Goal: Information Seeking & Learning: Find specific page/section

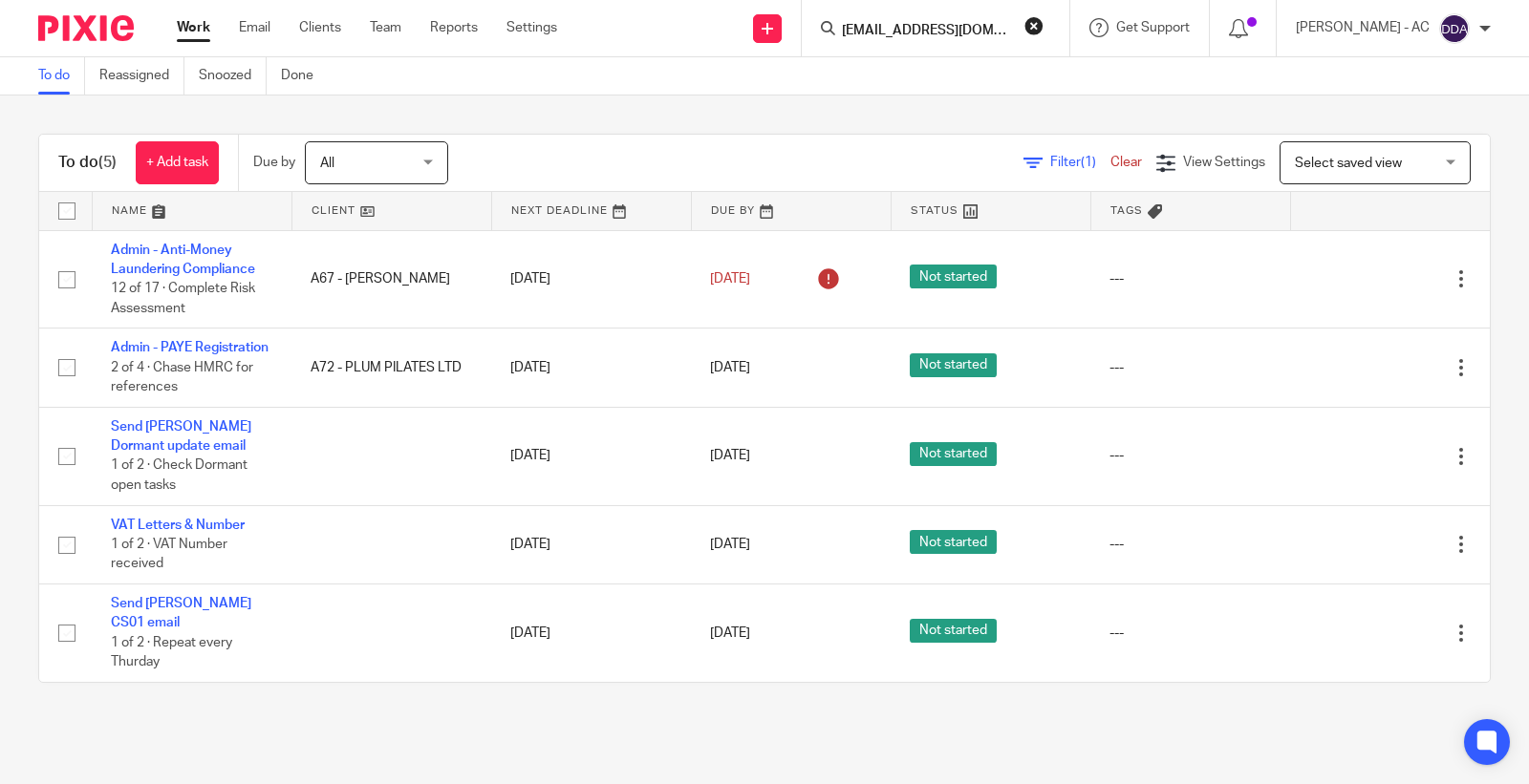
click at [1012, 30] on input "paulabowen21@gmail.com" at bounding box center [925, 31] width 172 height 17
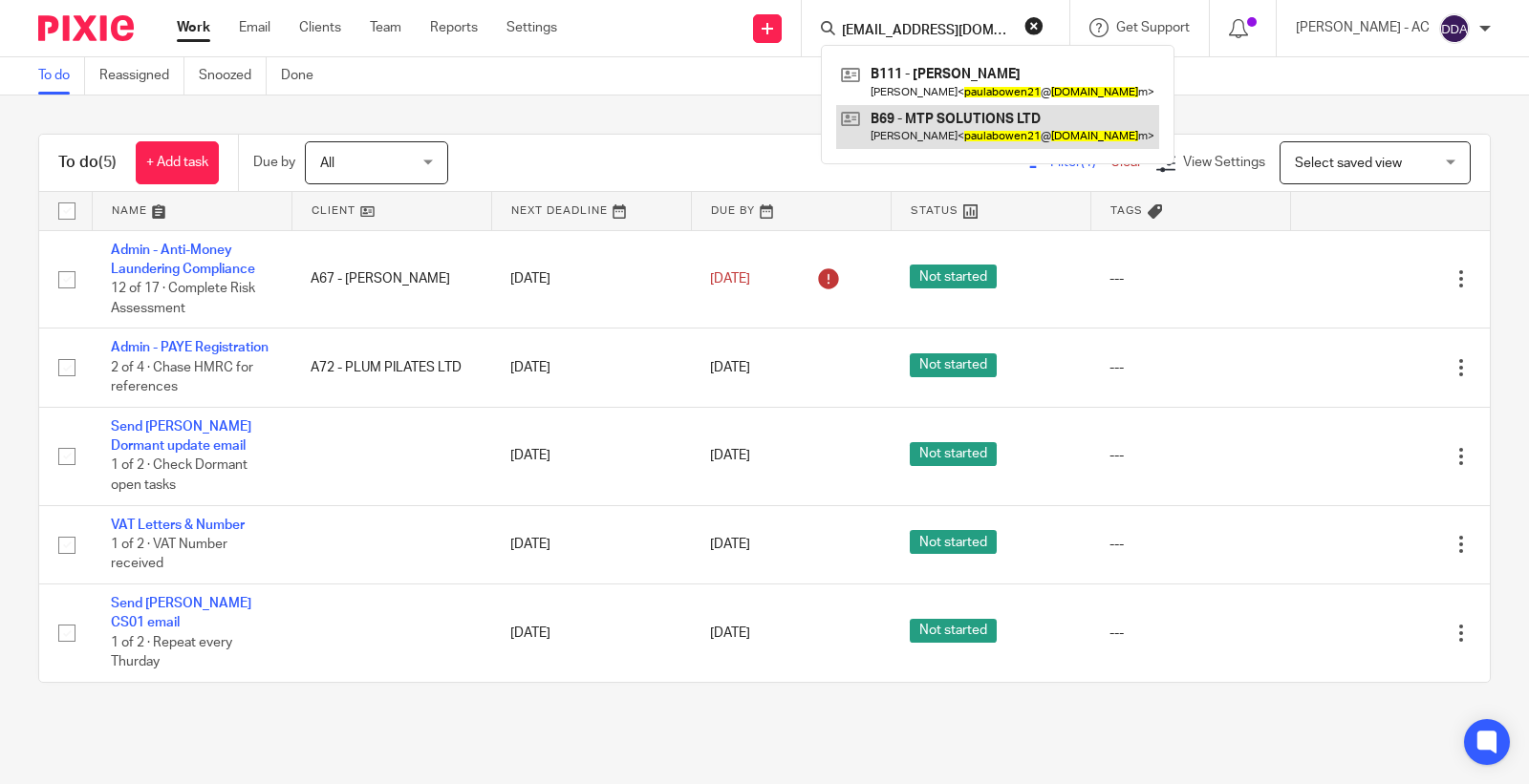
type input "paulabowen21@gmail.co"
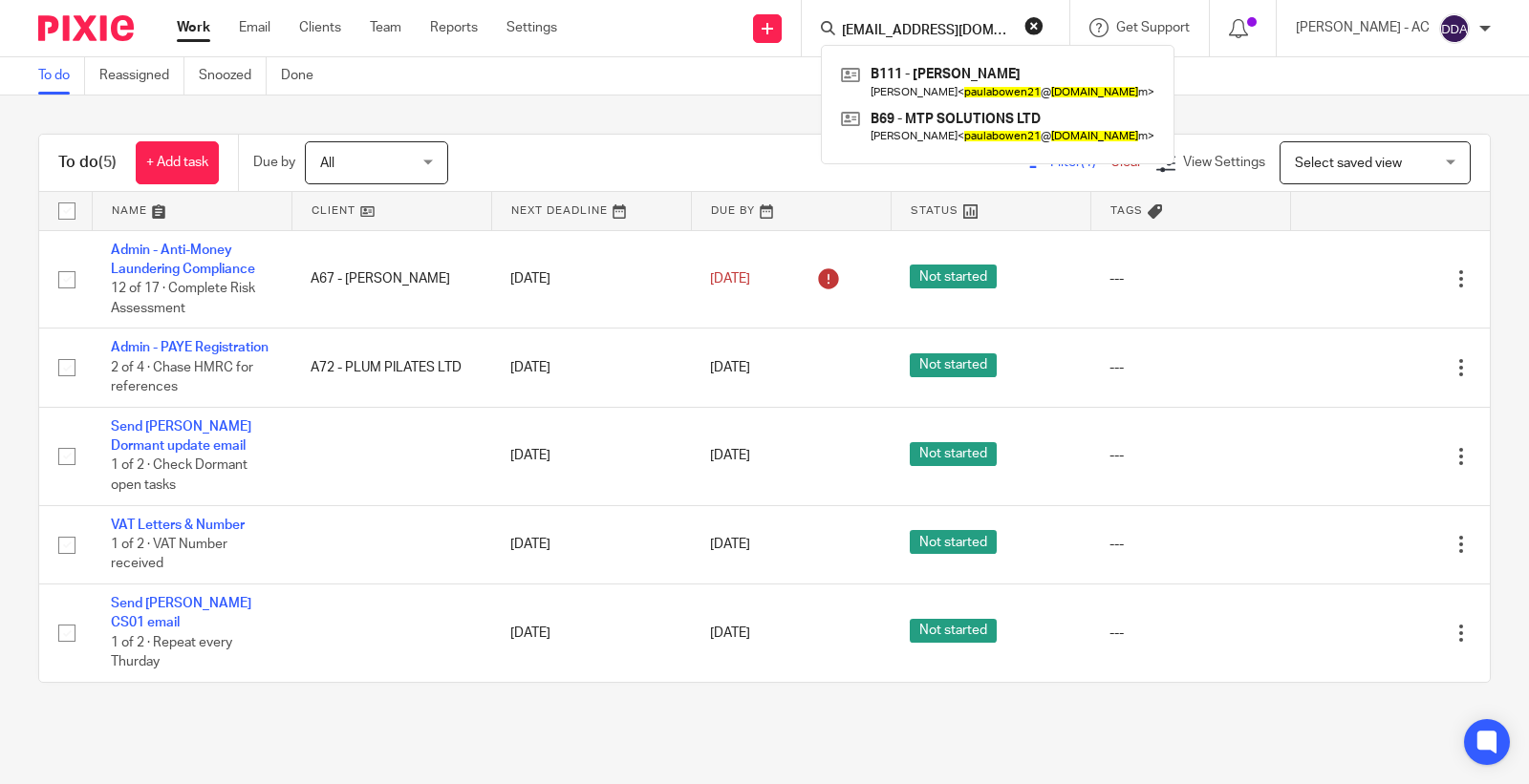
click at [1043, 29] on button "reset" at bounding box center [1033, 25] width 19 height 19
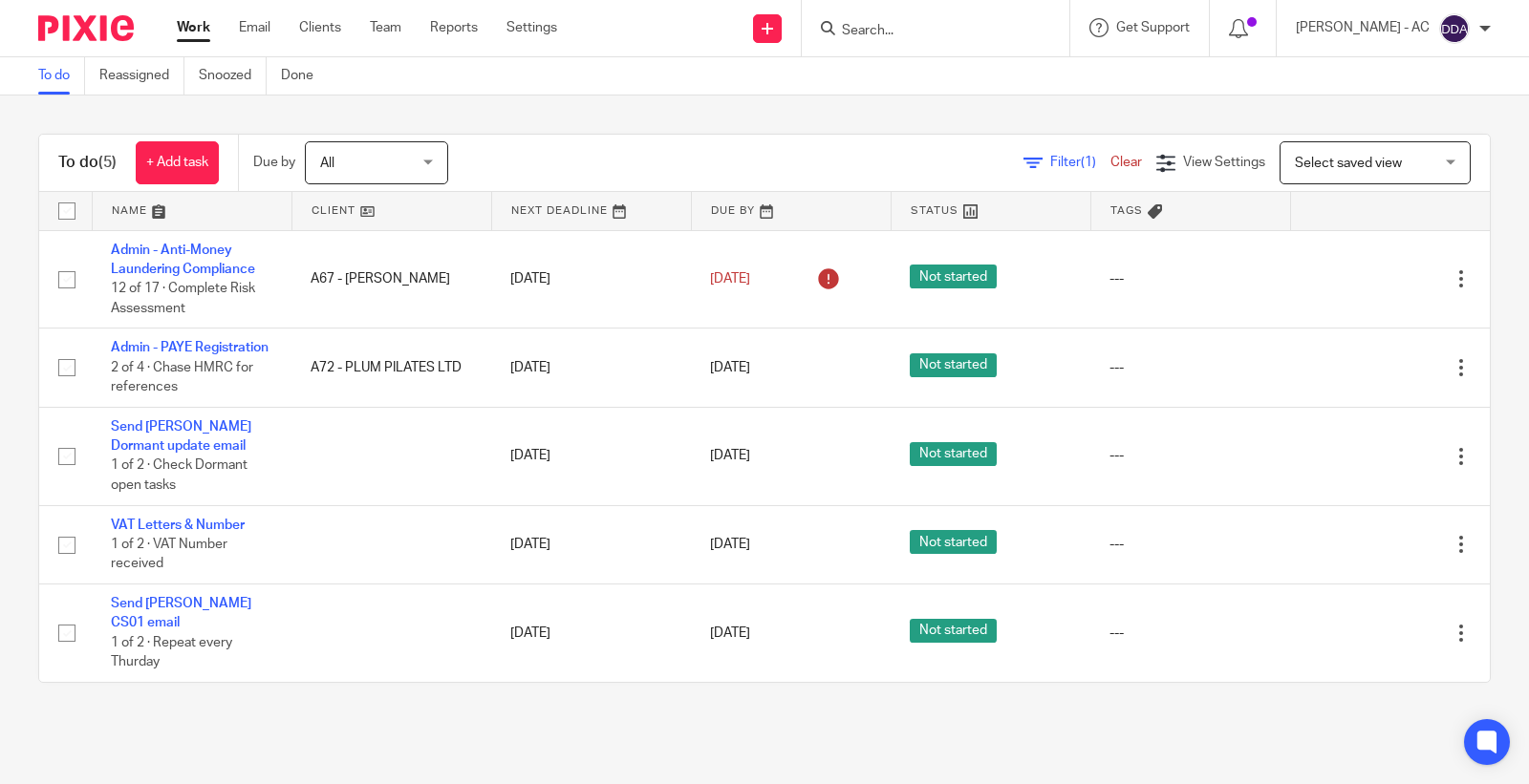
click at [932, 26] on input "Search" at bounding box center [925, 31] width 172 height 17
paste input "robcoulson@live.co.uk"
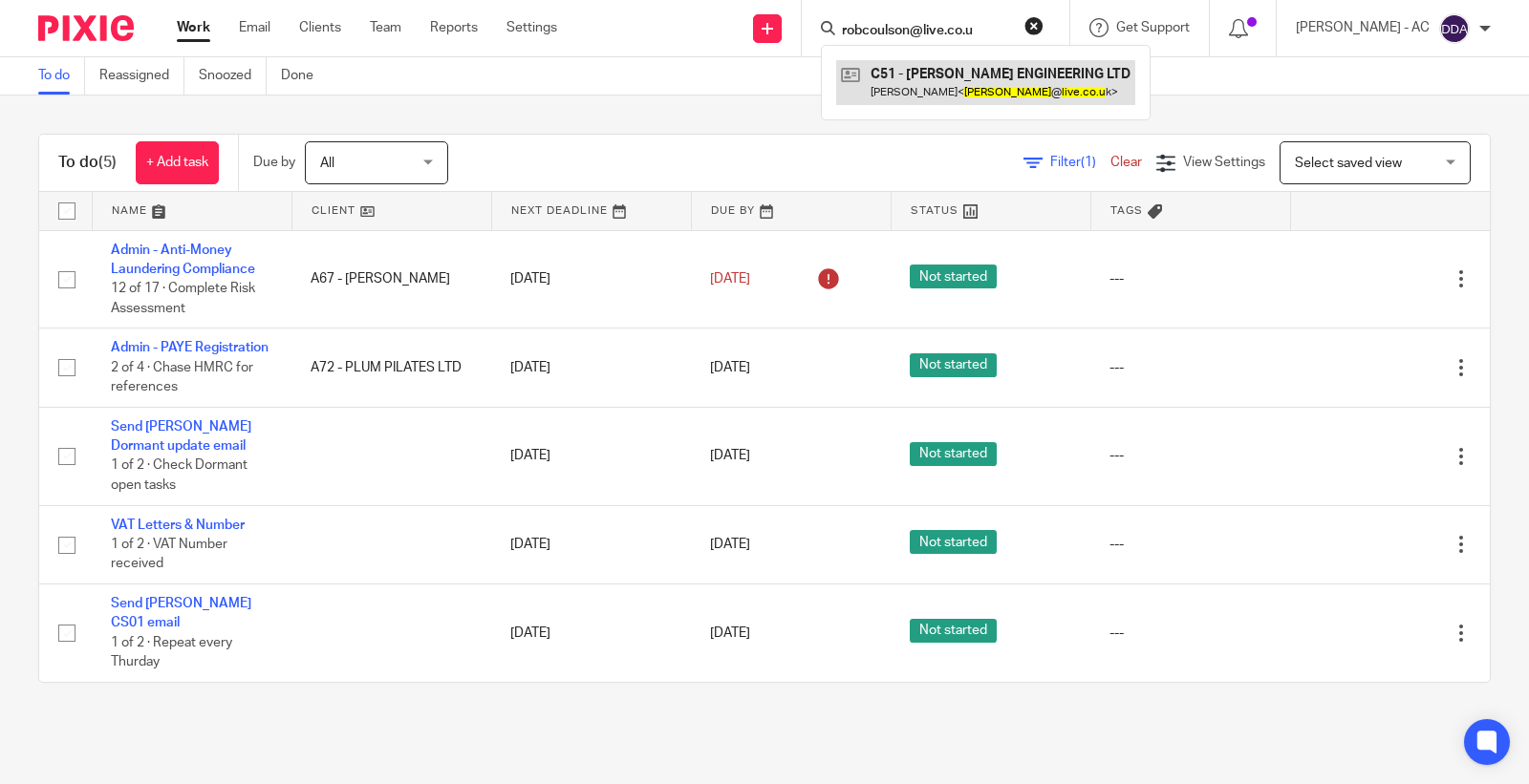
type input "robcoulson@live.co.u"
drag, startPoint x: 1013, startPoint y: 29, endPoint x: 731, endPoint y: 39, distance: 282.2
click at [731, 39] on div "Send new email Create task Add client Request signature robcoulson@live.co.u C5…" at bounding box center [1057, 28] width 943 height 56
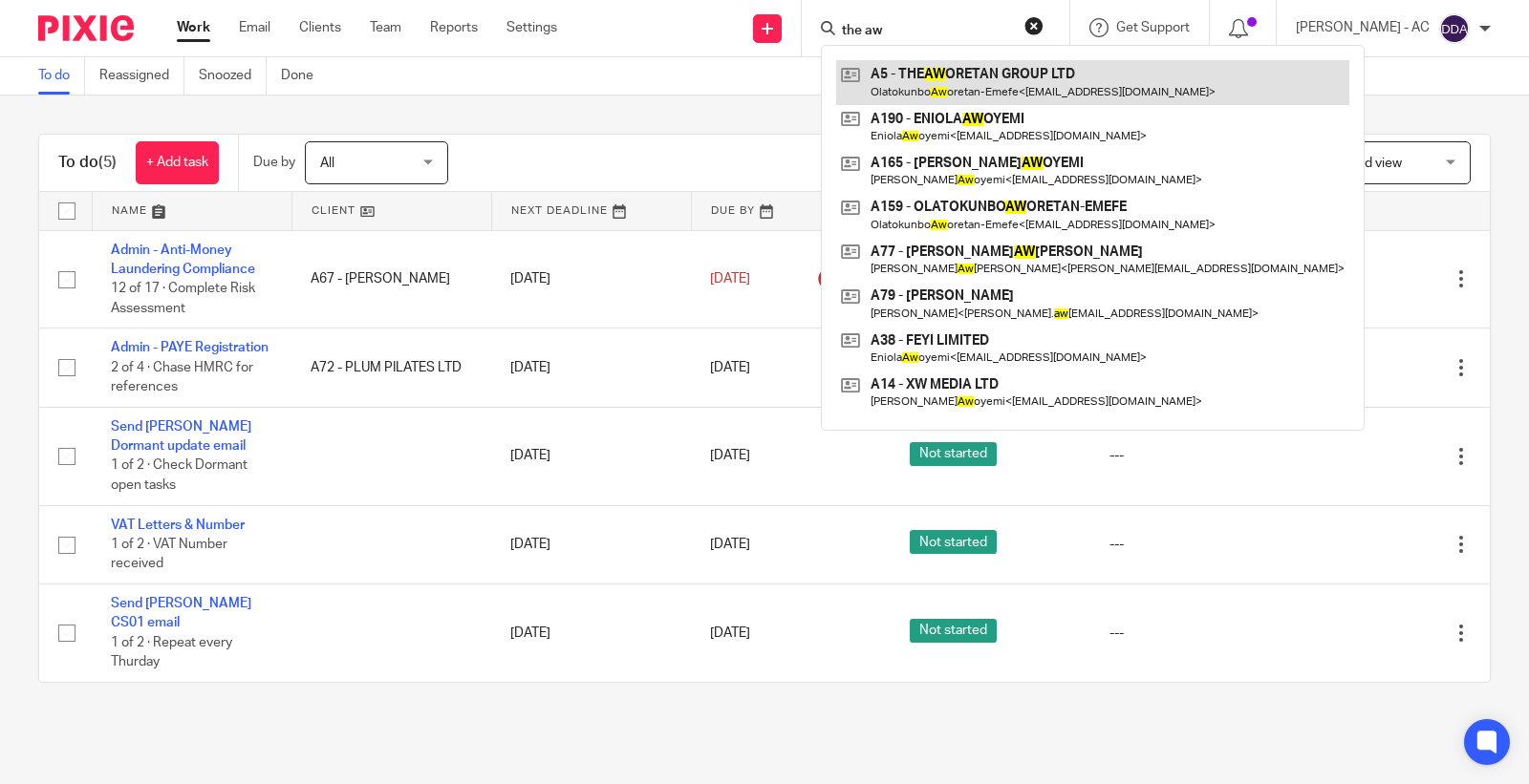
type input "the aw"
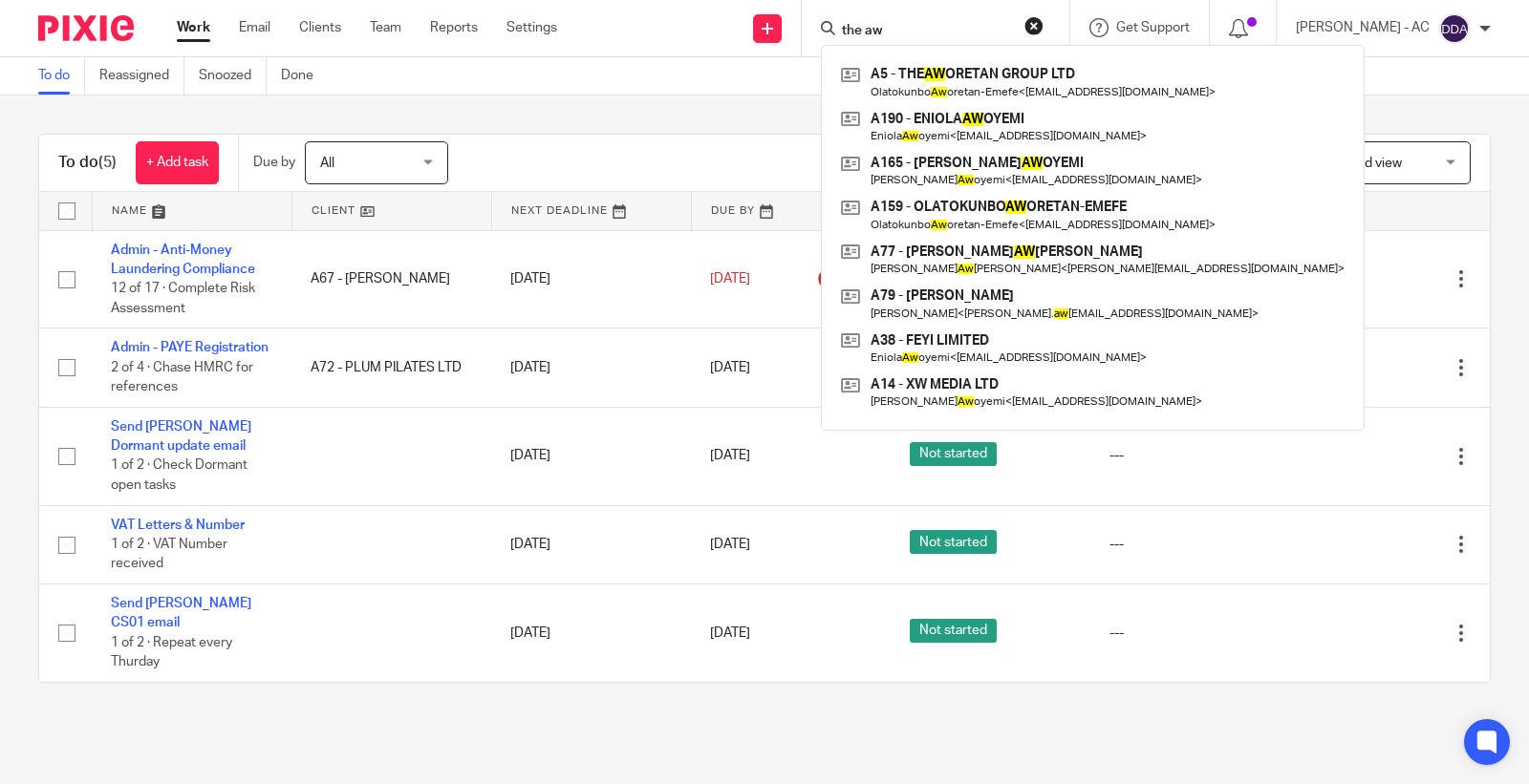
drag, startPoint x: 928, startPoint y: 24, endPoint x: 639, endPoint y: 36, distance: 289.2
click at [639, 36] on div "Send new email Create task Add client Request signature the aw A5 - THE AW ORET…" at bounding box center [1057, 28] width 943 height 56
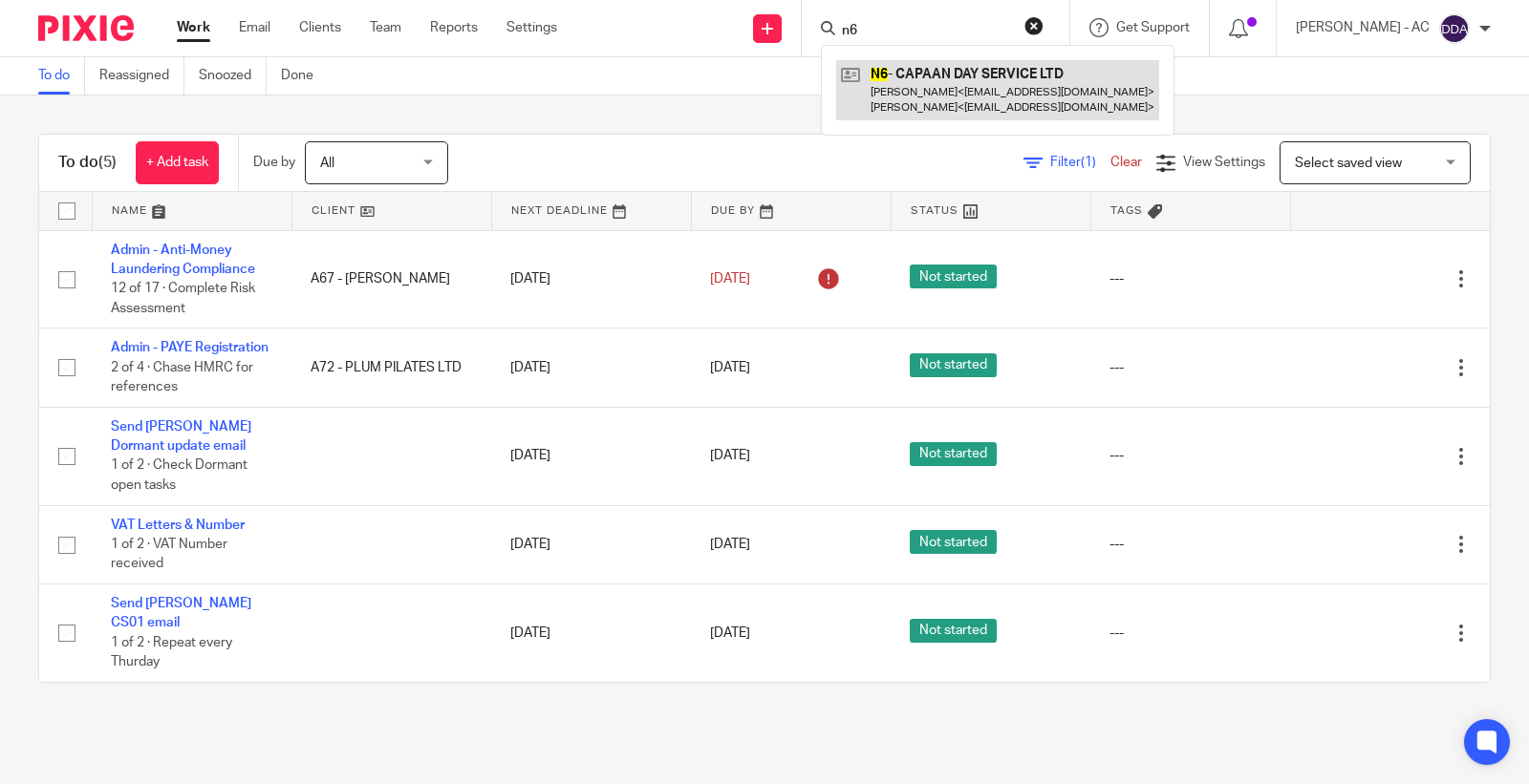
type input "n6"
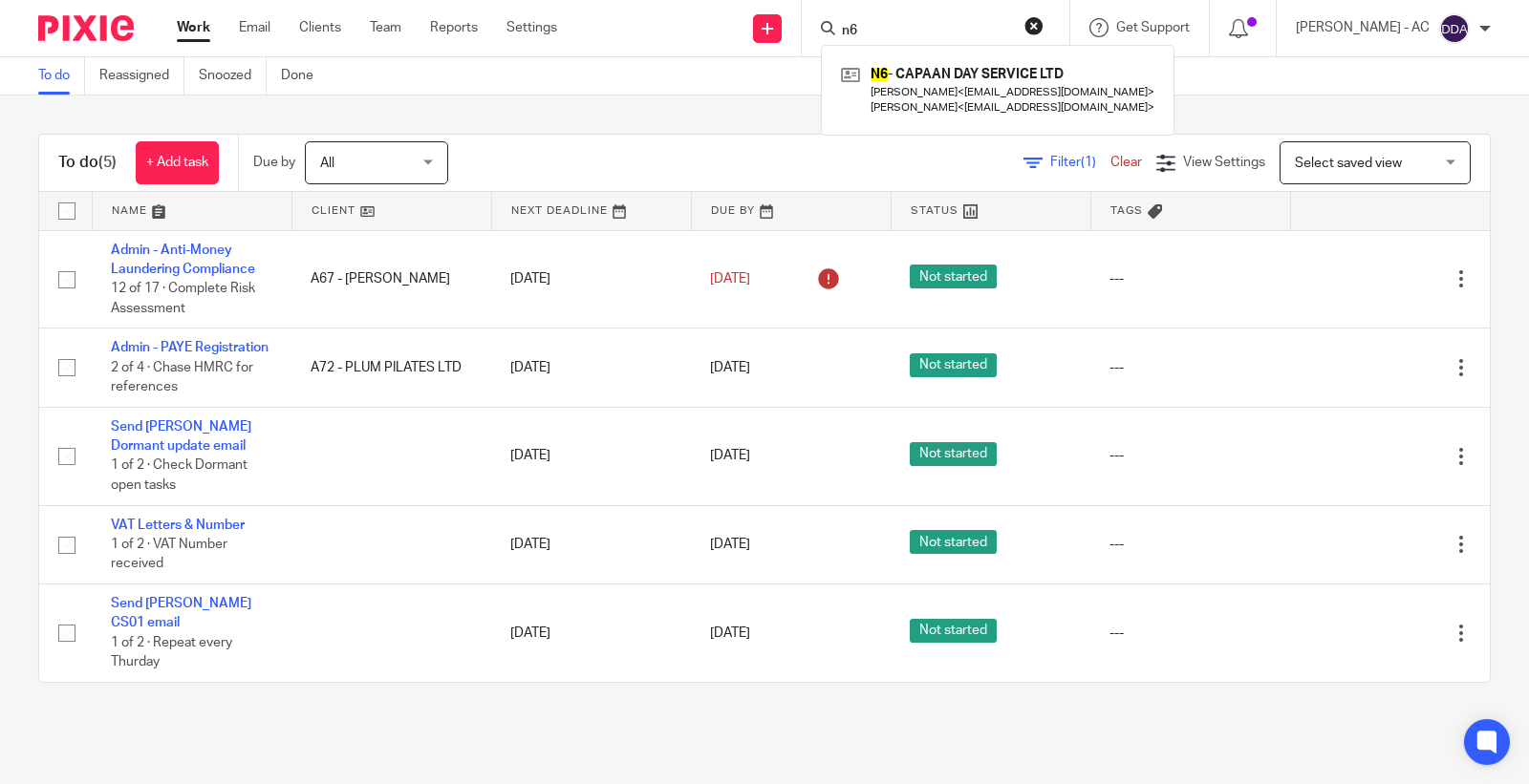
drag, startPoint x: 904, startPoint y: 35, endPoint x: 810, endPoint y: 35, distance: 94.0
click at [810, 35] on div "Send new email Create task Add client Request signature n6 N6 - CAPAAN DAY SERV…" at bounding box center [1057, 28] width 943 height 56
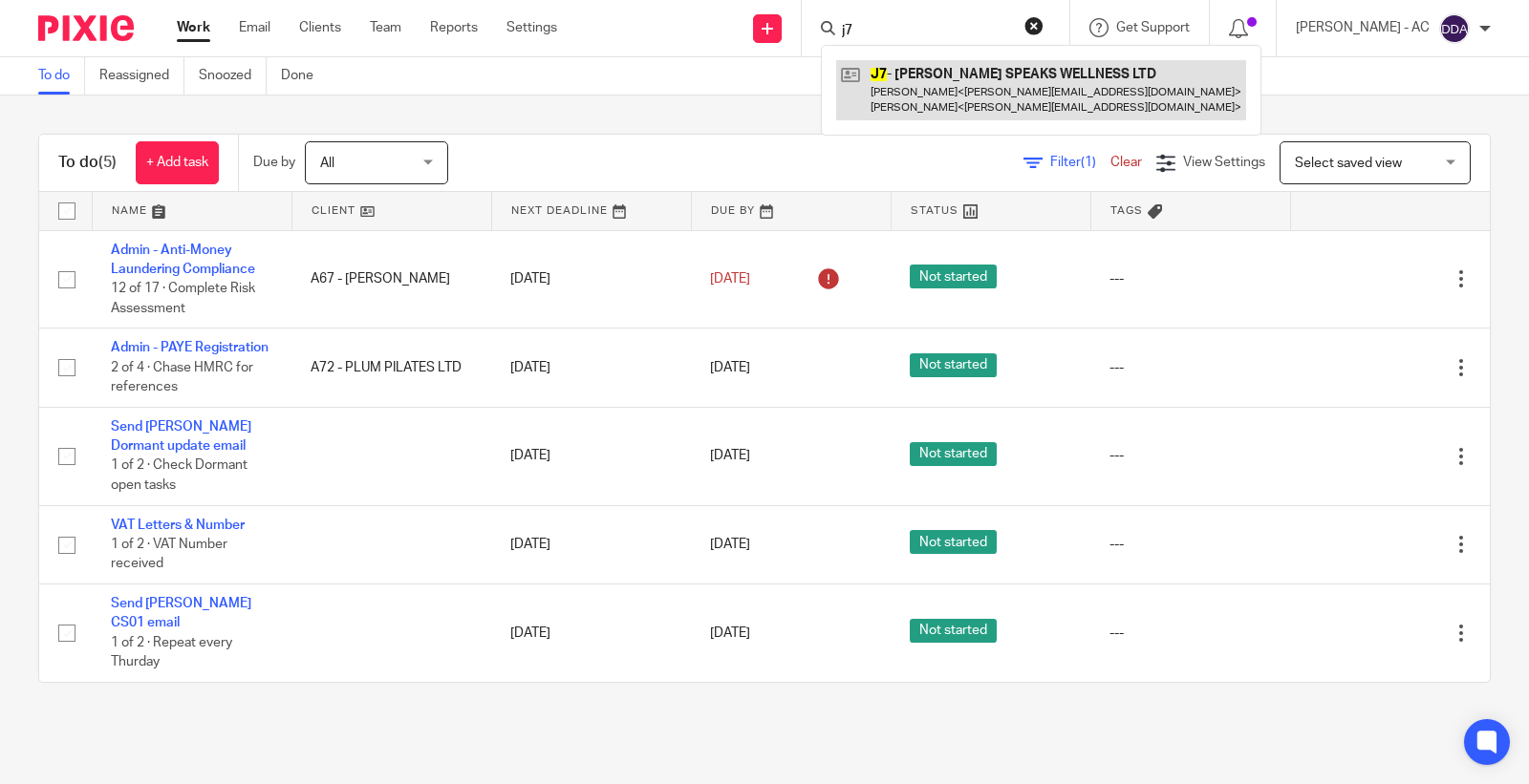
type input "j7"
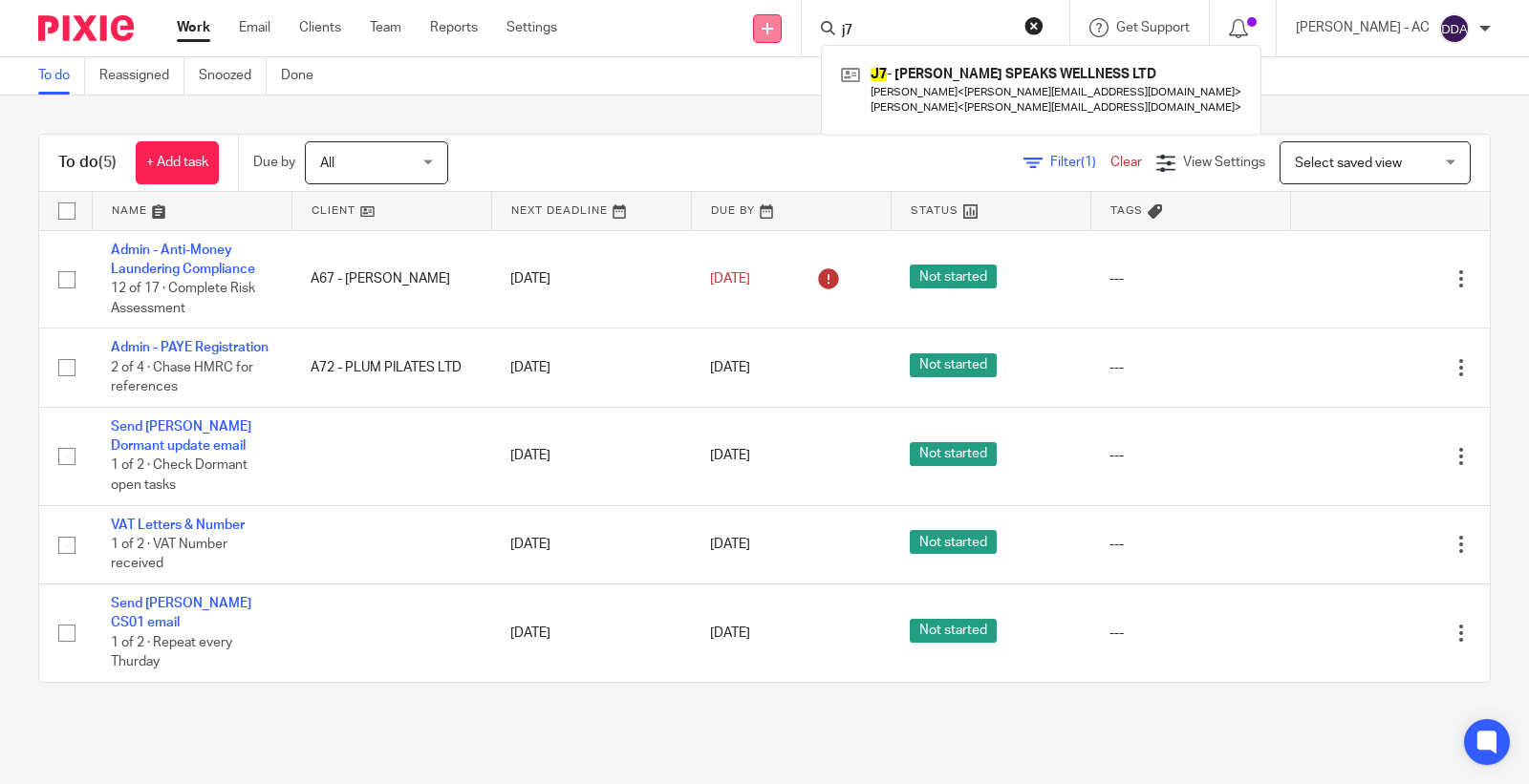
drag, startPoint x: 895, startPoint y: 33, endPoint x: 779, endPoint y: 33, distance: 116.0
click at [779, 33] on div "Send new email Create task Add client Request signature j7 J7 - GAVIN SPEAKS WE…" at bounding box center [1057, 28] width 943 height 56
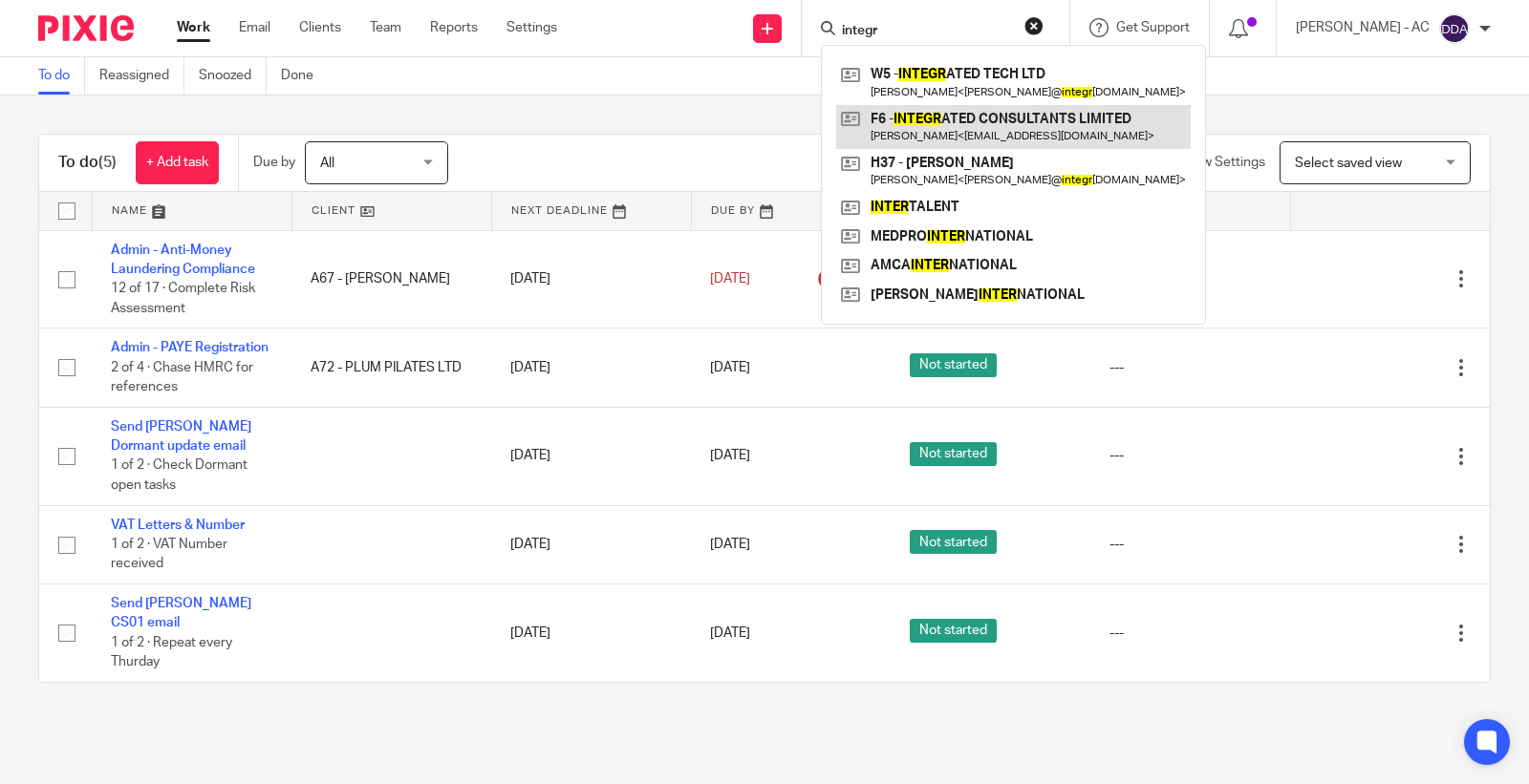
type input "integr"
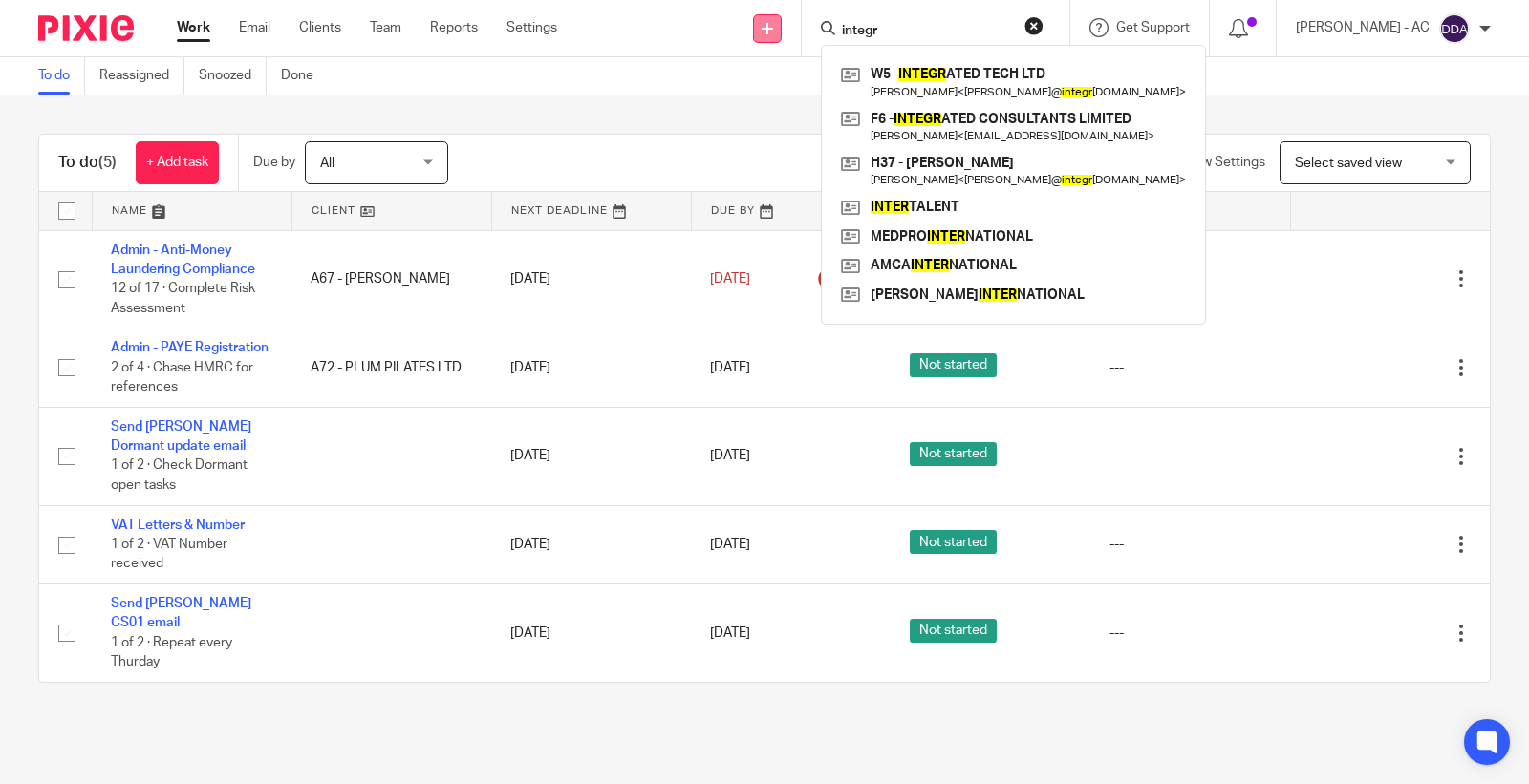
drag, startPoint x: 952, startPoint y: 39, endPoint x: 770, endPoint y: 15, distance: 183.6
click at [771, 16] on div "Send new email Create task Add client Request signature integr W5 - INTEGR ATED…" at bounding box center [1057, 28] width 943 height 56
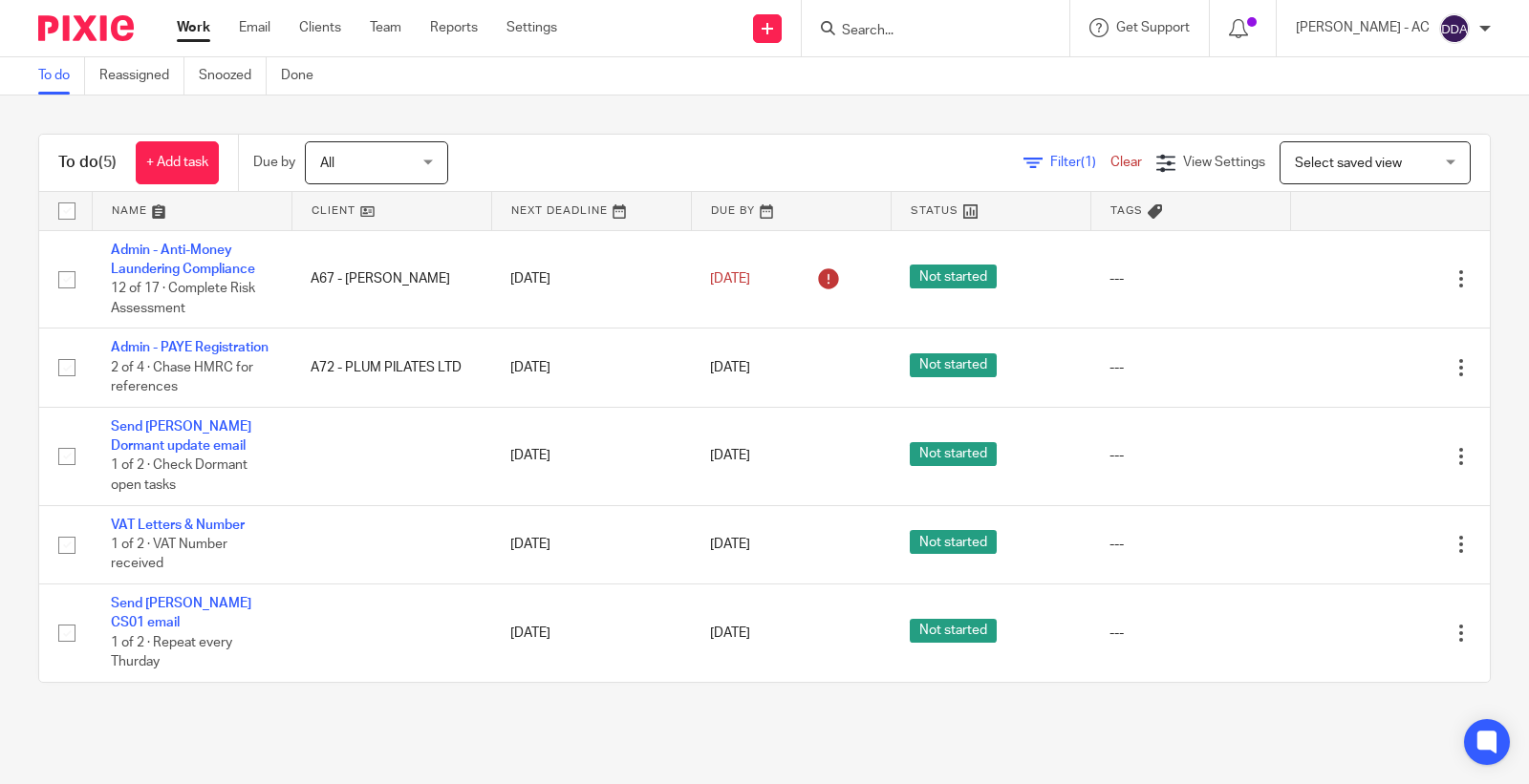
click at [947, 23] on input "Search" at bounding box center [925, 31] width 172 height 17
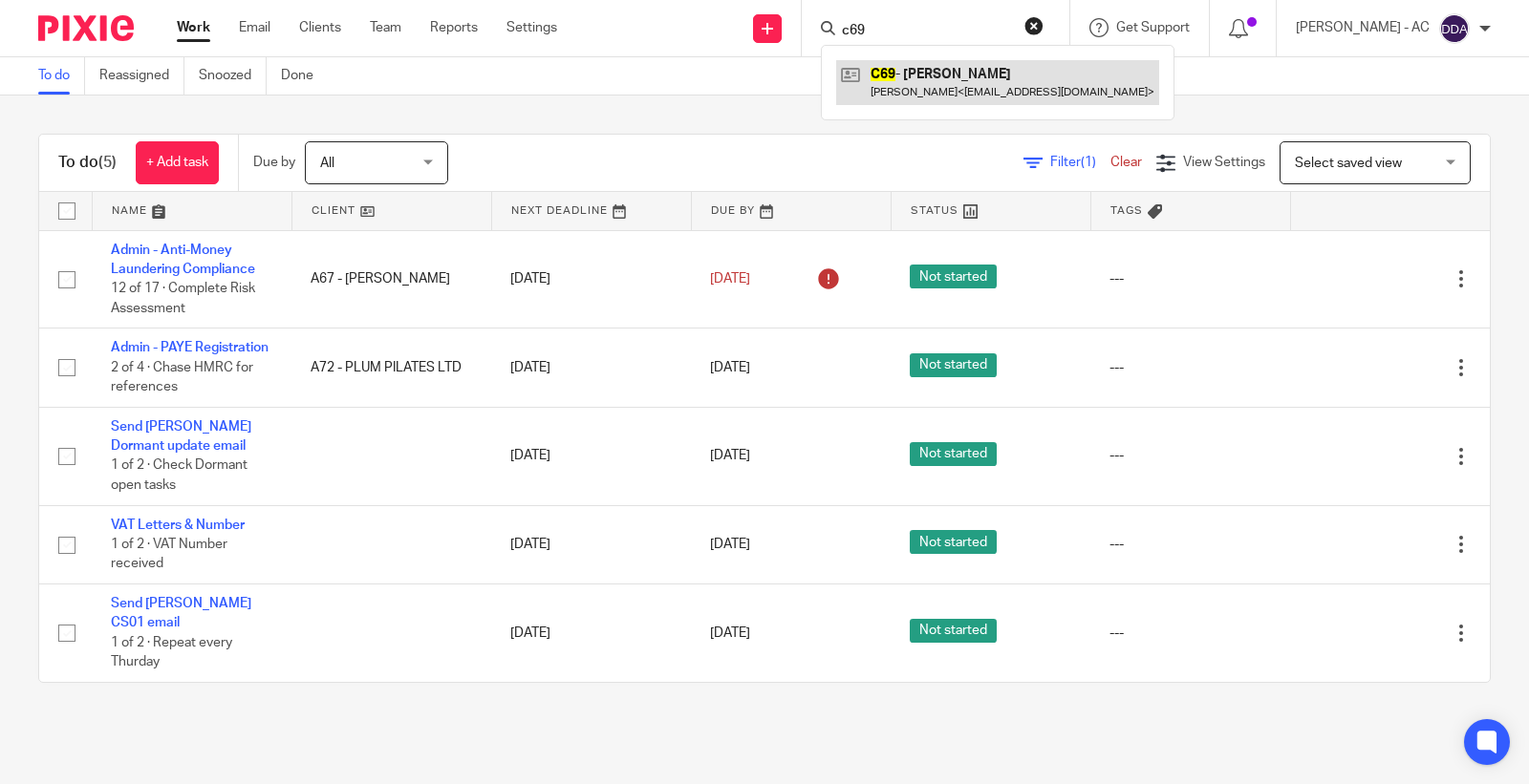
type input "c69"
drag, startPoint x: 946, startPoint y: 96, endPoint x: 193, endPoint y: 20, distance: 756.8
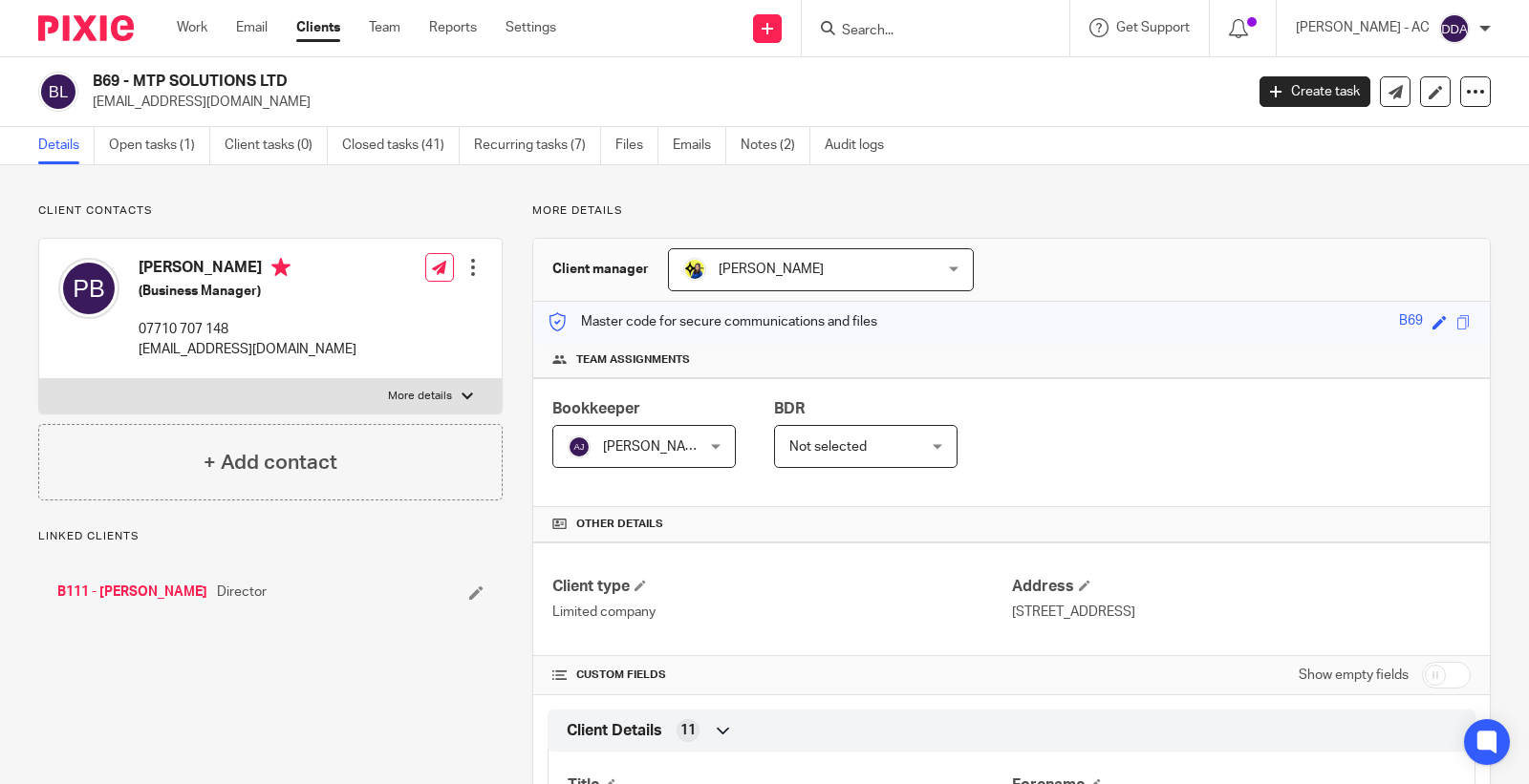
drag, startPoint x: 135, startPoint y: 80, endPoint x: 331, endPoint y: 86, distance: 196.1
click at [331, 86] on h2 "B69 - MTP SOLUTIONS LTD" at bounding box center [548, 82] width 910 height 20
copy h2 "MTP SOLUTIONS LTD"
drag, startPoint x: 139, startPoint y: 80, endPoint x: 374, endPoint y: 75, distance: 235.1
click at [374, 75] on h2 "C51 - COULSON ENGINEERING LTD" at bounding box center [548, 82] width 910 height 20
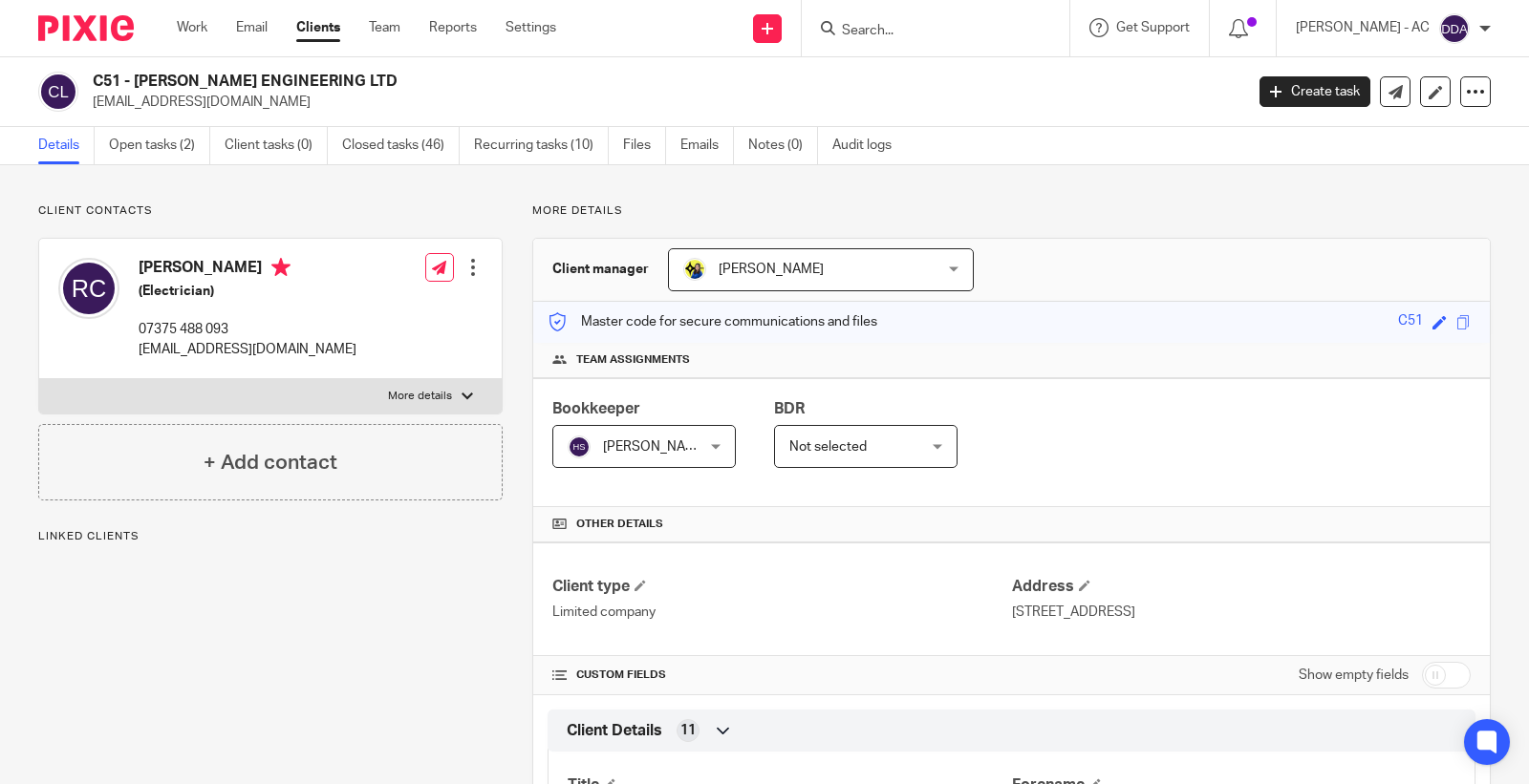
copy h2 "COULSON ENGINEERING LTD"
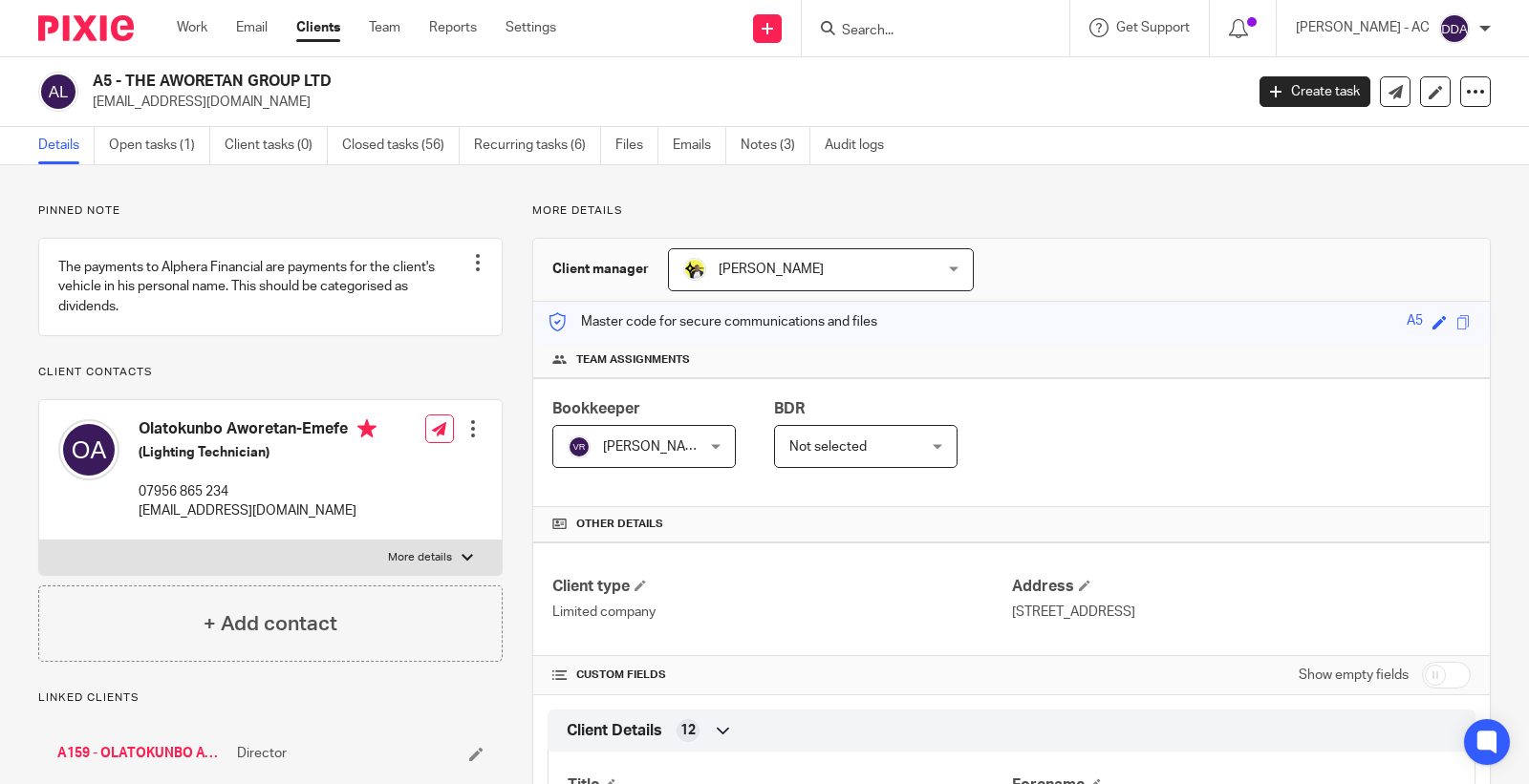
drag, startPoint x: 254, startPoint y: 110, endPoint x: 96, endPoint y: 117, distance: 158.2
click at [96, 117] on div "A5 - THE AWORETAN GROUP LTD olaaworetan@gmail.com Create task Update from Compa…" at bounding box center [764, 92] width 1529 height 70
copy p "olaaworetan@gmail.com"
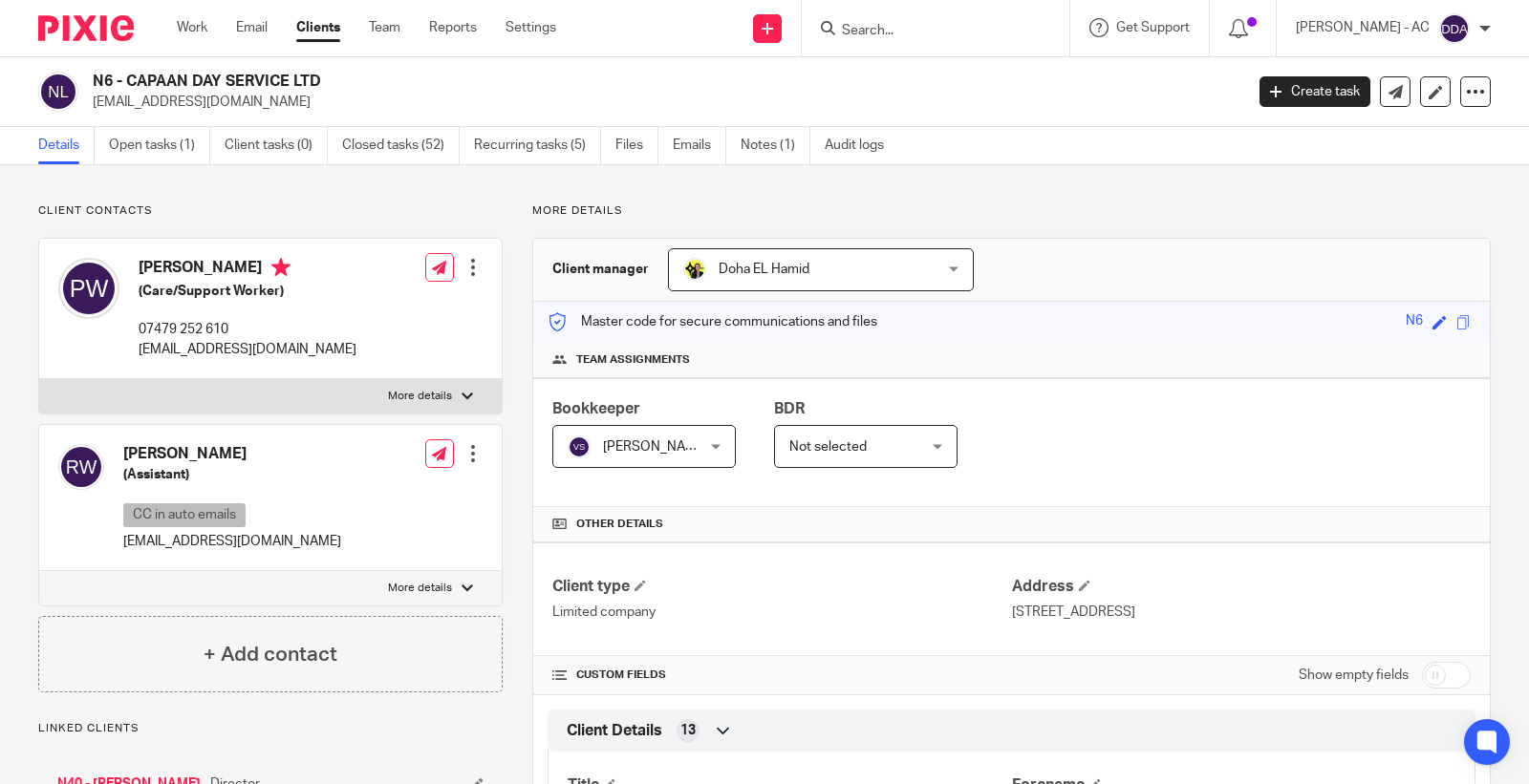
drag, startPoint x: 129, startPoint y: 78, endPoint x: 325, endPoint y: 78, distance: 196.0
click at [325, 78] on h2 "N6 - CAPAAN DAY SERVICE LTD" at bounding box center [548, 82] width 910 height 20
copy h2 "CAPAAN DAY SERVICE LTD"
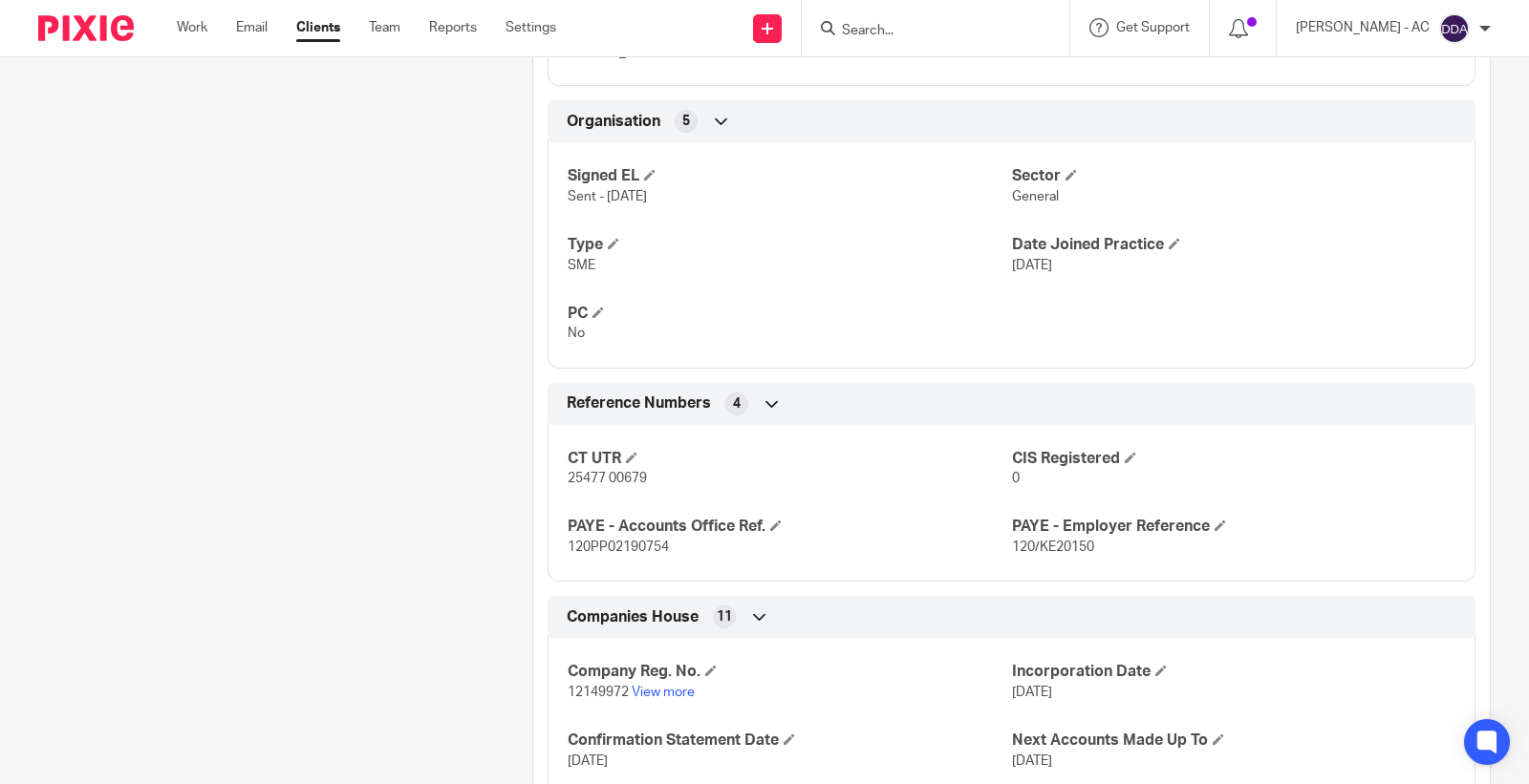
scroll to position [1379, 0]
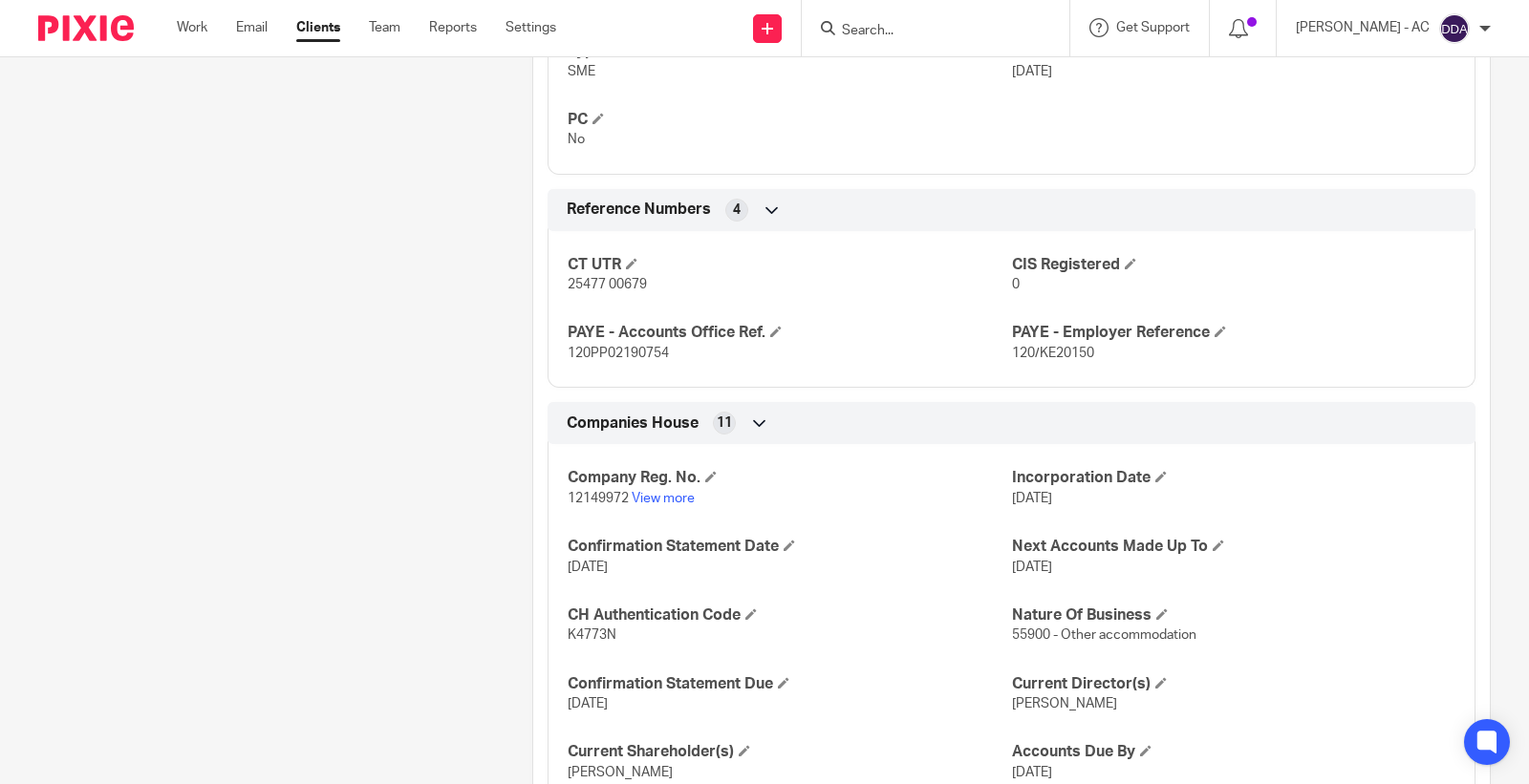
click at [589, 506] on p "12149972 View more" at bounding box center [789, 498] width 444 height 19
copy p "12149972"
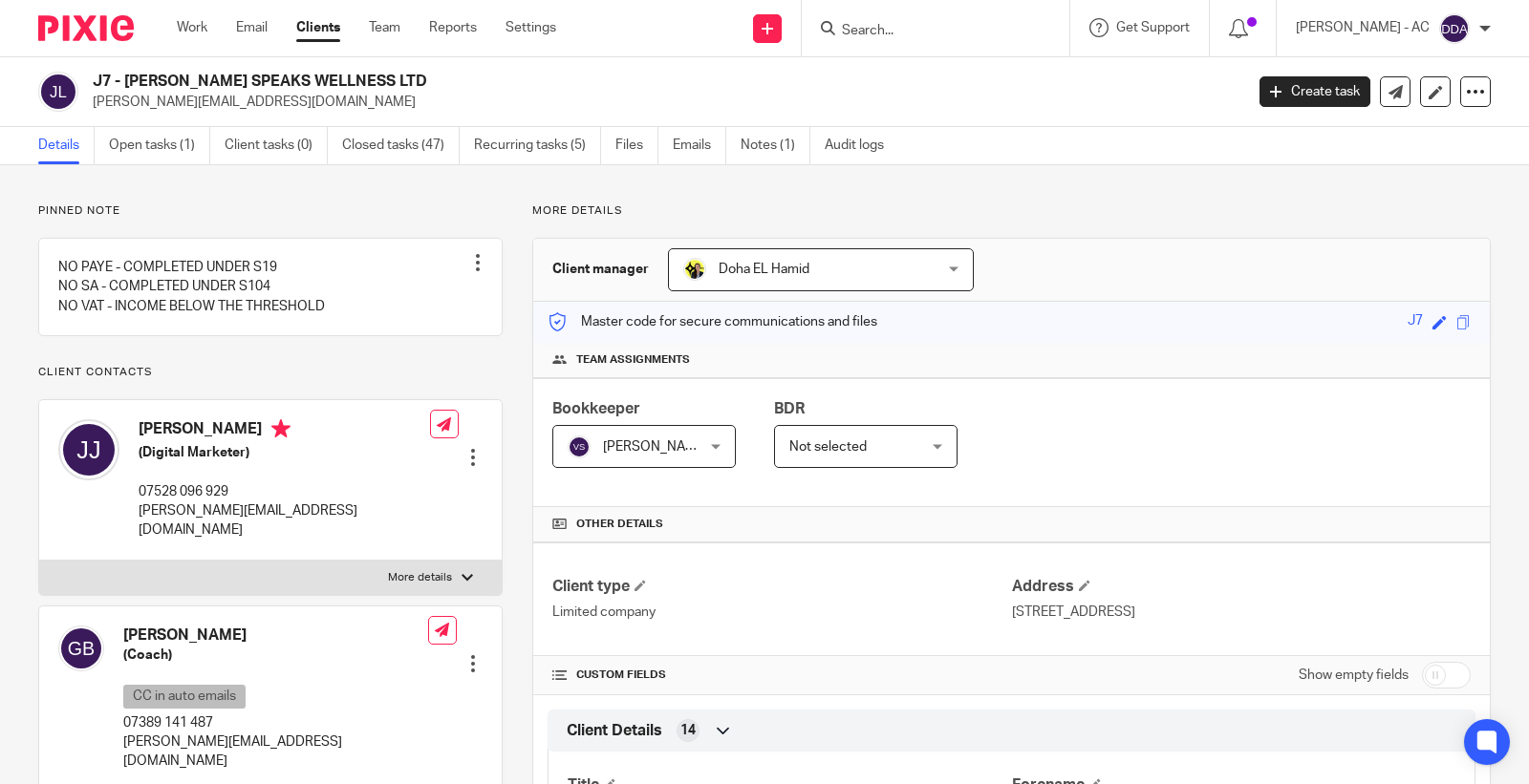
drag, startPoint x: 132, startPoint y: 76, endPoint x: 361, endPoint y: 77, distance: 229.0
click at [361, 77] on h2 "J7 - GAVIN SPEAKS WELLNESS LTD" at bounding box center [548, 82] width 910 height 20
click at [122, 77] on h2 "J7 - GAVIN SPEAKS WELLNESS LTD" at bounding box center [548, 82] width 910 height 20
drag, startPoint x: 125, startPoint y: 78, endPoint x: 360, endPoint y: 75, distance: 235.0
click at [360, 75] on h2 "J7 - GAVIN SPEAKS WELLNESS LTD" at bounding box center [548, 82] width 910 height 20
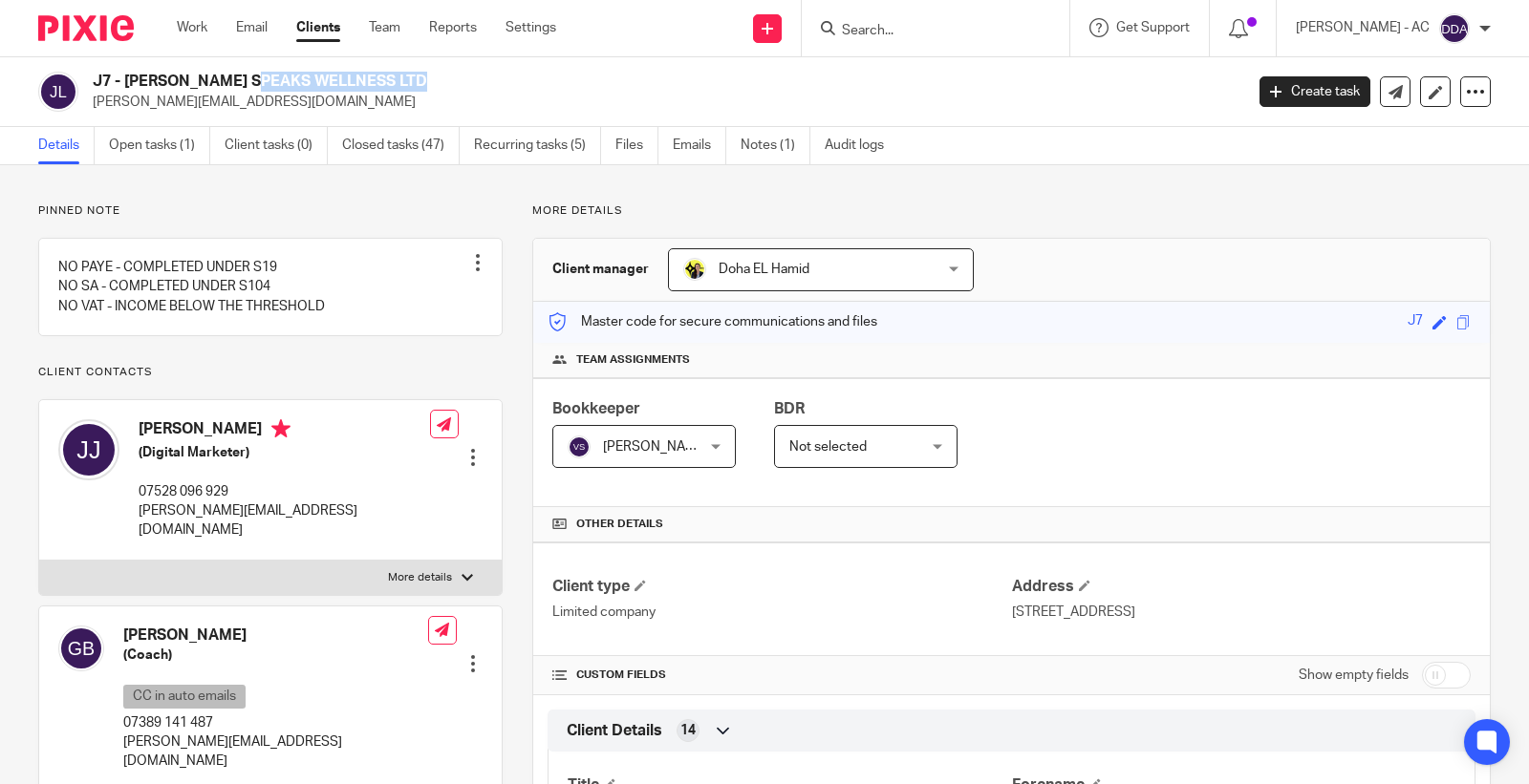
copy div "GAVIN SPEAKS WELLNESS LTD"
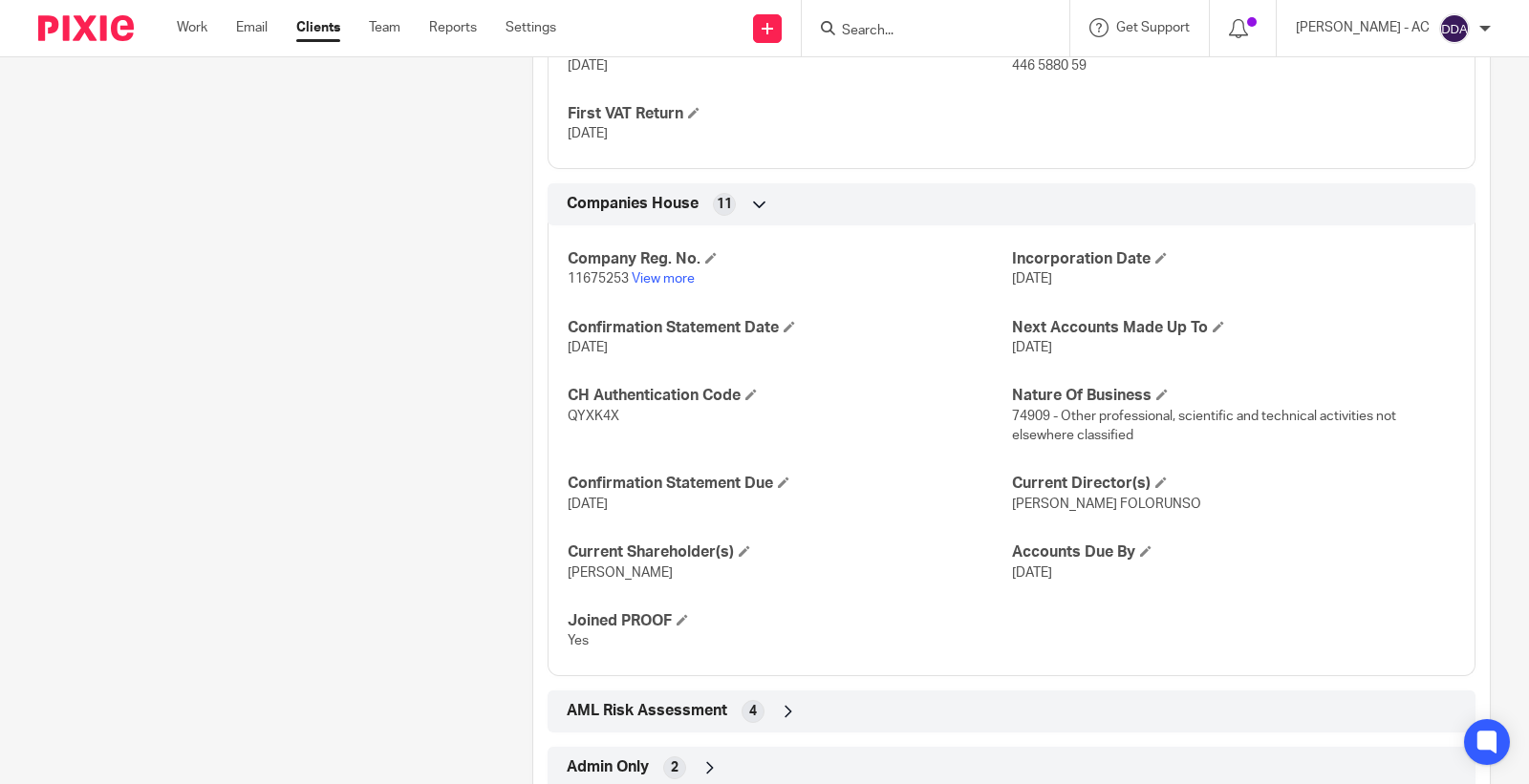
scroll to position [1707, 0]
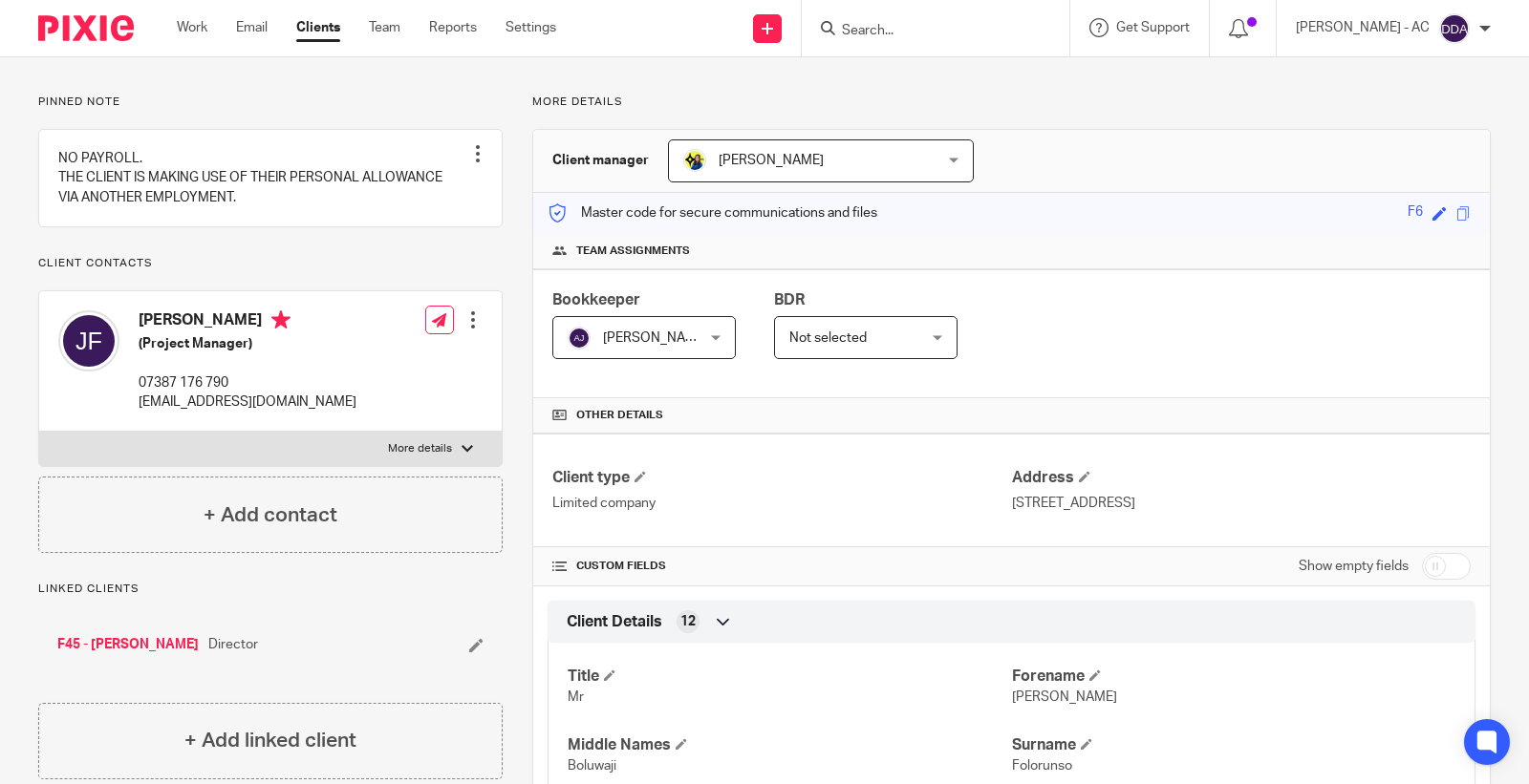
scroll to position [0, 0]
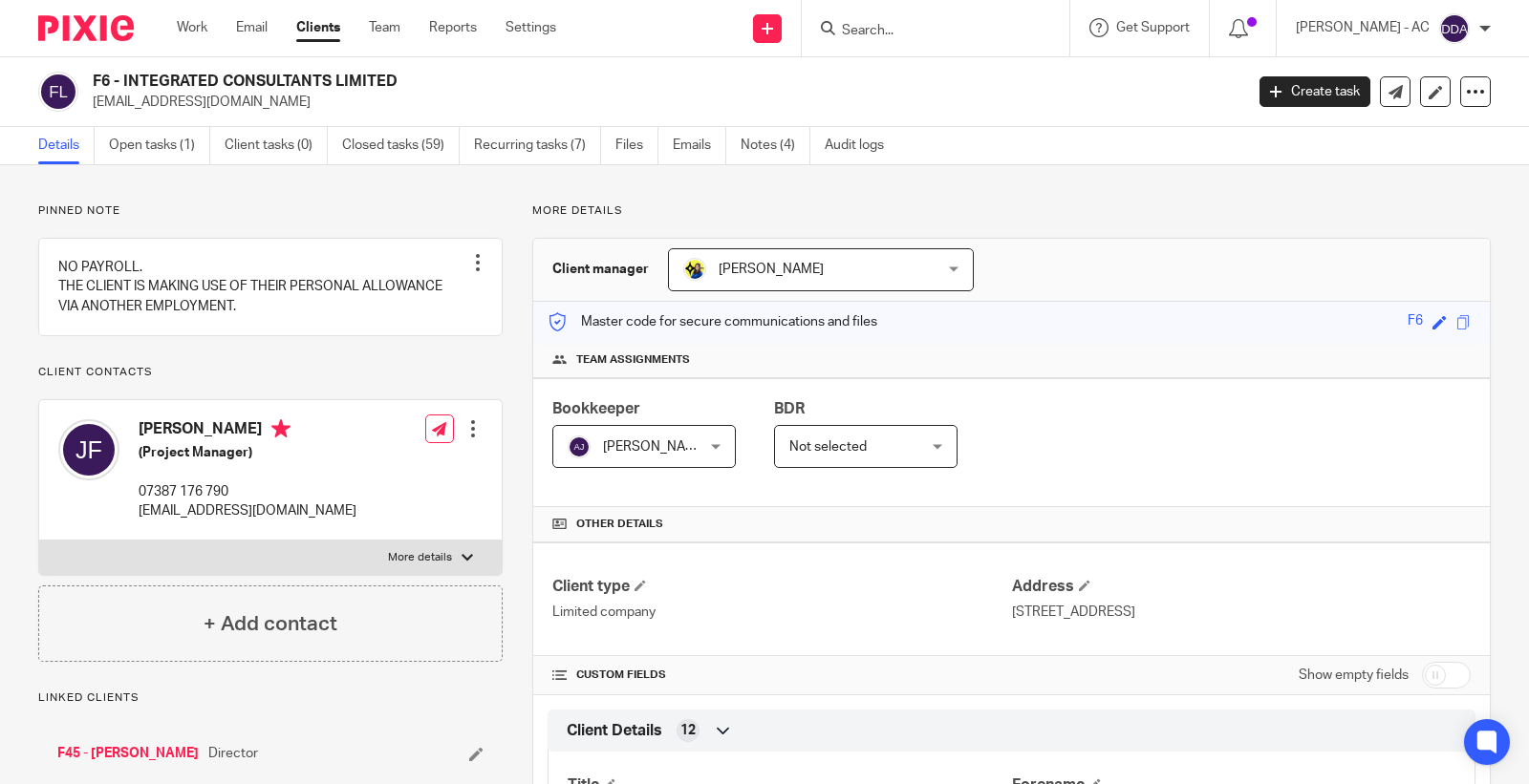
drag, startPoint x: 125, startPoint y: 76, endPoint x: 402, endPoint y: 67, distance: 277.1
click at [402, 67] on div "F6 - INTEGRATED CONSULTANTS LIMITED j_folorunso@yahoo.co.uk Create task Update …" at bounding box center [764, 92] width 1529 height 70
copy h2 "INTEGRATED CONSULTANTS LIMITED"
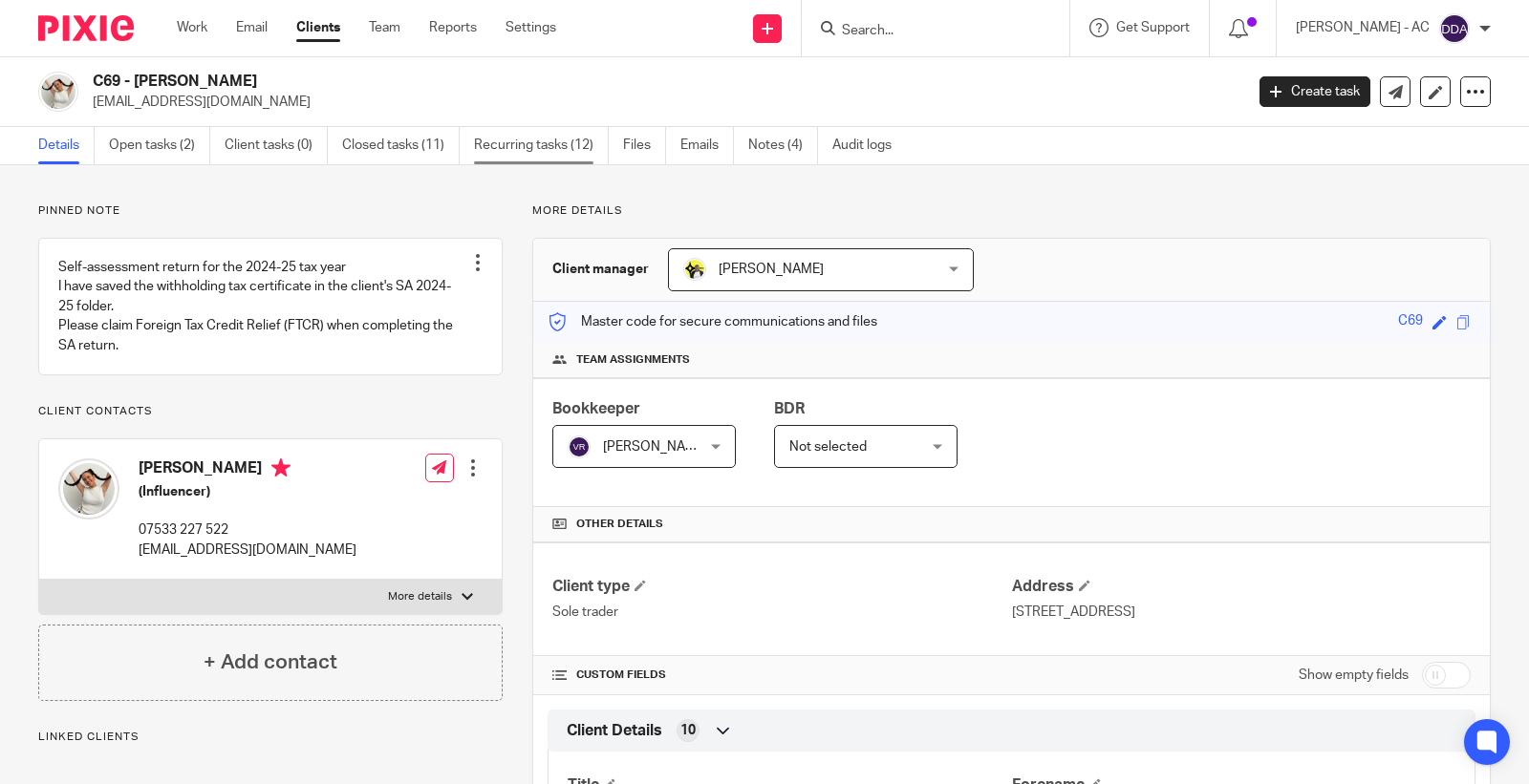
click at [524, 135] on link "Recurring tasks (12)" at bounding box center [541, 145] width 135 height 37
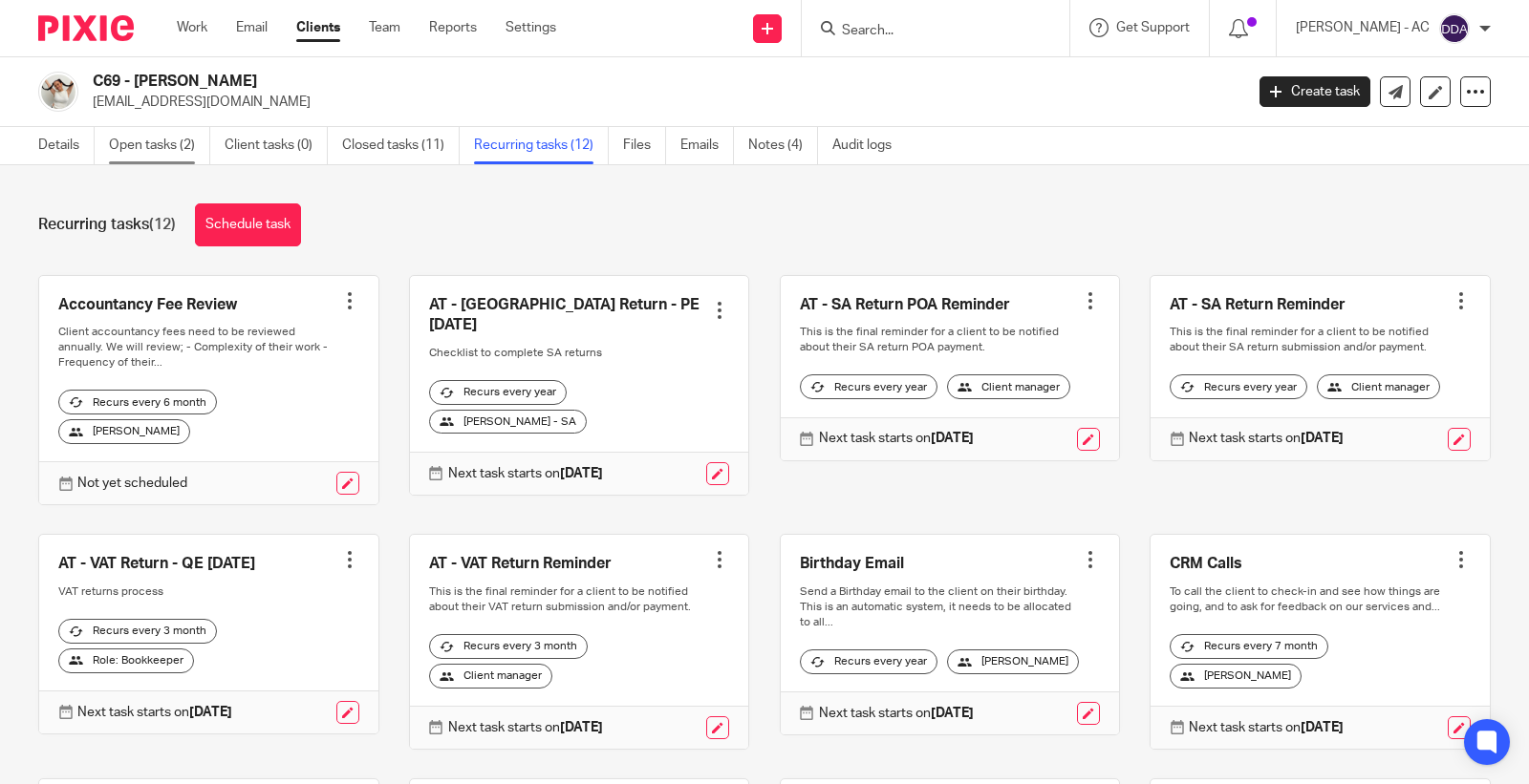
click at [159, 131] on link "Open tasks (2)" at bounding box center [159, 145] width 101 height 37
